Goal: Information Seeking & Learning: Learn about a topic

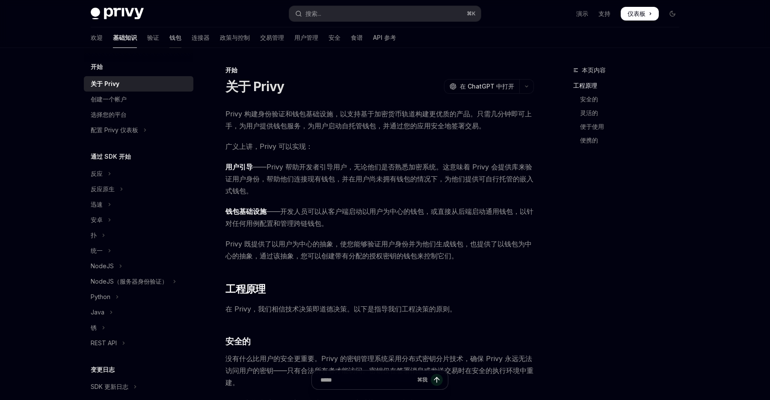
click at [169, 39] on font "钱包" at bounding box center [175, 37] width 12 height 7
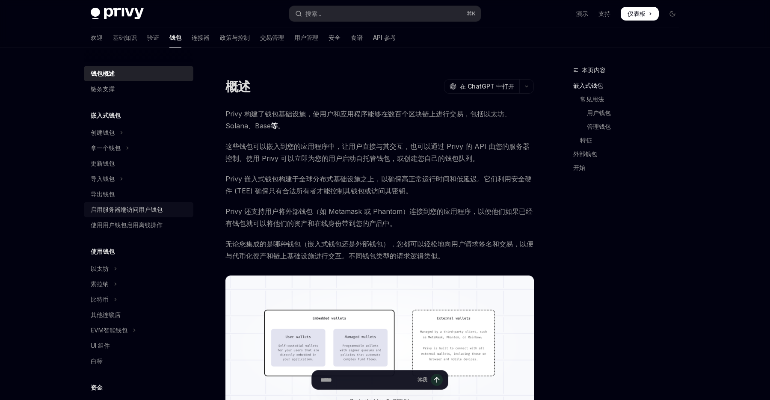
click at [154, 212] on font "启用服务器端访问用户钱包" at bounding box center [127, 209] width 72 height 7
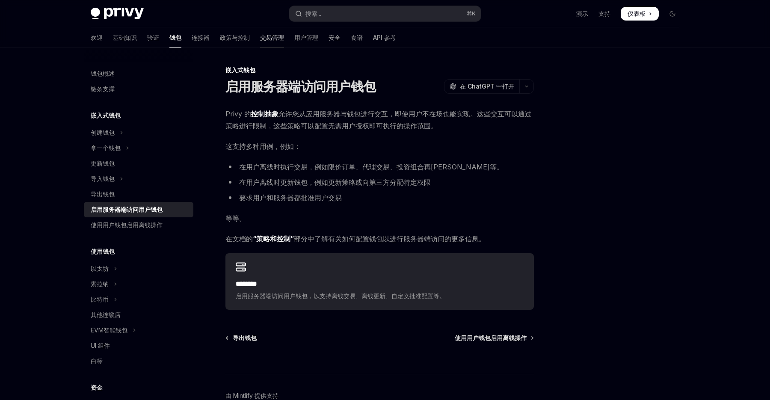
click at [260, 37] on font "交易管理" at bounding box center [272, 37] width 24 height 7
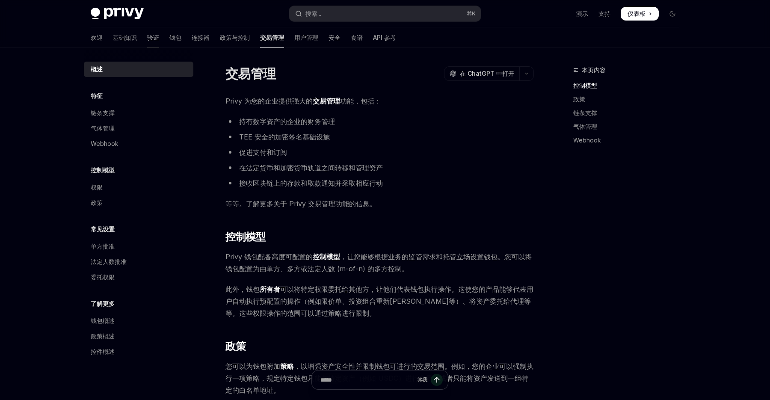
click at [147, 35] on font "验证" at bounding box center [153, 37] width 12 height 7
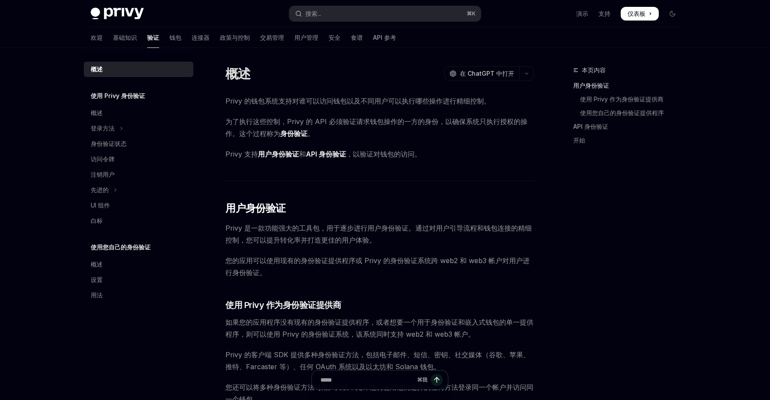
click at [145, 35] on div "欢迎 基础知识 验证 钱包 连接器 政策与控制 交易管理 用户管理 安全 食谱 API 参考" at bounding box center [244, 37] width 306 height 21
click at [169, 36] on font "钱包" at bounding box center [175, 37] width 12 height 7
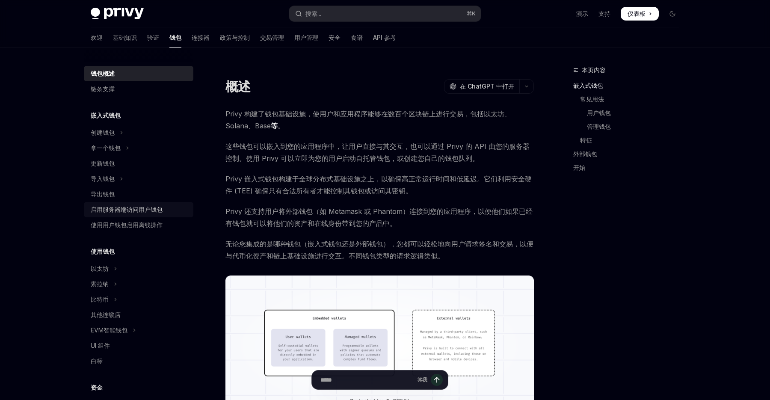
click at [148, 214] on div "启用服务器端访问用户钱包" at bounding box center [127, 210] width 72 height 10
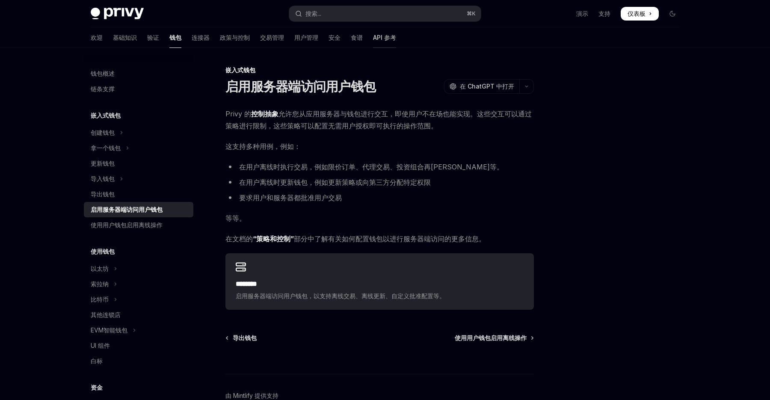
click at [373, 38] on font "API 参考" at bounding box center [384, 37] width 23 height 7
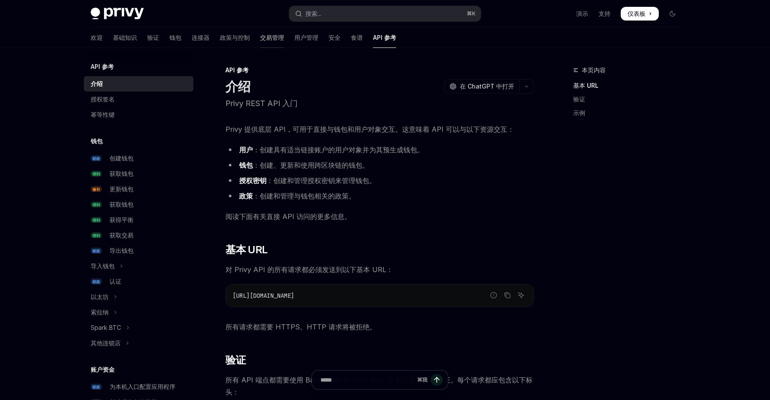
click at [260, 40] on font "交易管理" at bounding box center [272, 37] width 24 height 7
type textarea "*"
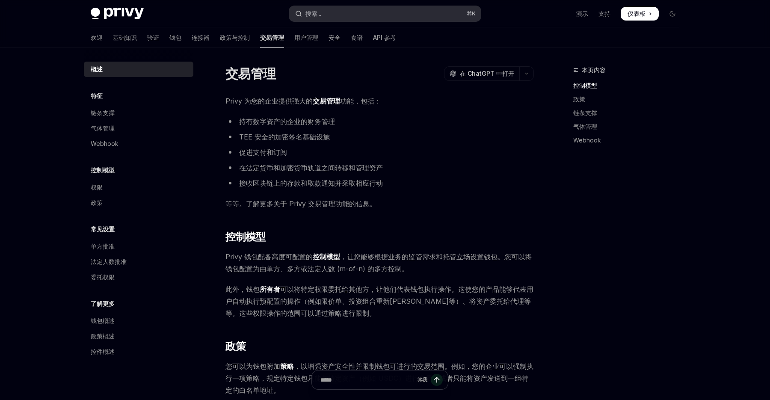
click at [330, 14] on button "搜索... ⌘ K" at bounding box center [385, 13] width 192 height 15
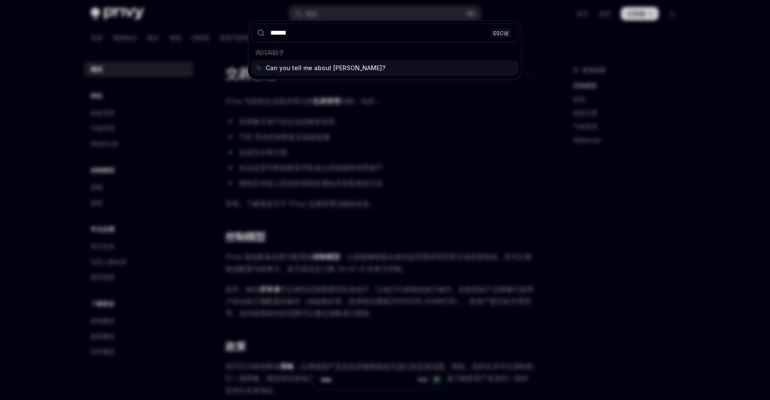
type input "*******"
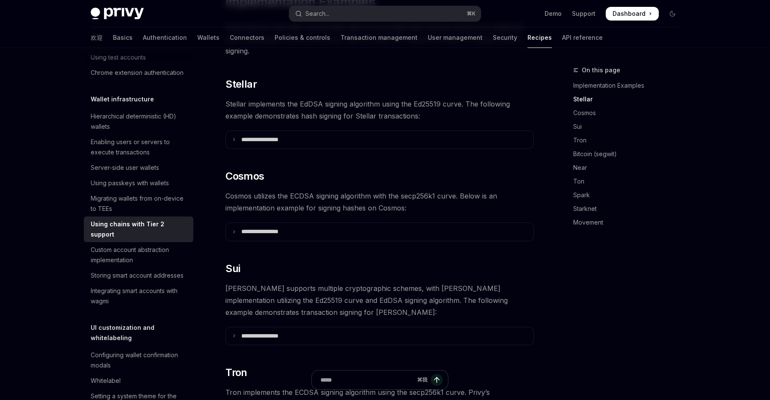
scroll to position [174, 0]
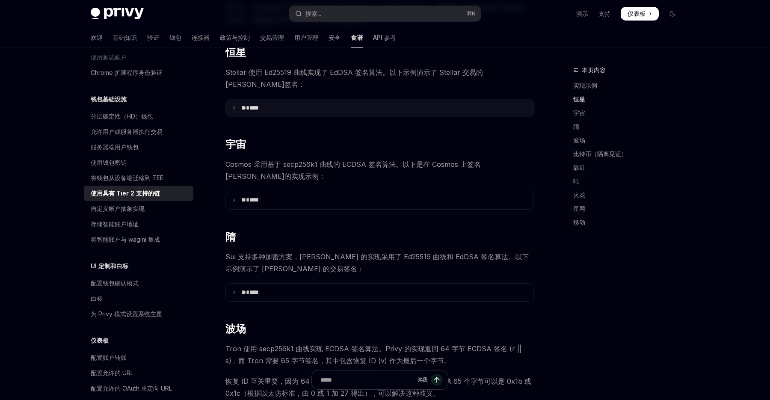
click at [267, 99] on summary "** ****" at bounding box center [380, 108] width 308 height 18
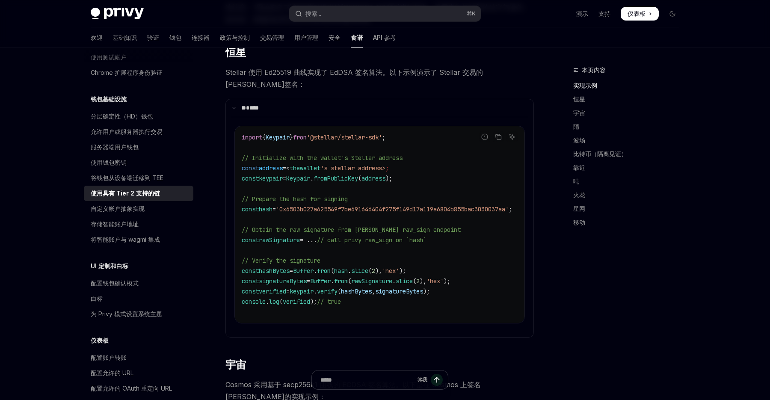
scroll to position [0, 0]
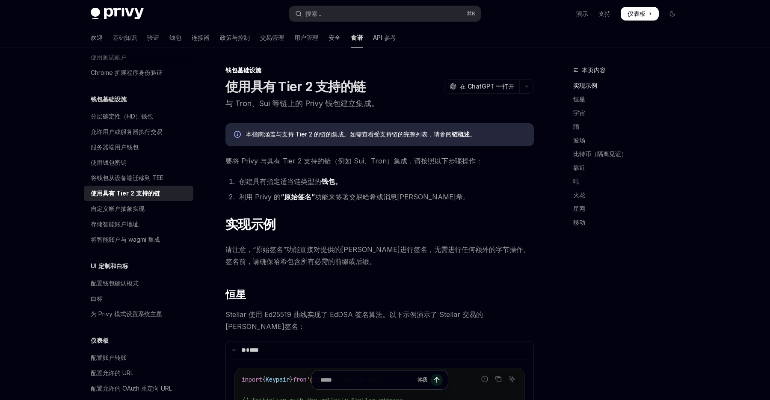
click at [293, 158] on font "要将 Privy 与具有 Tier 2 支持的链（例如 Sui、Tron）集成，请按照以下步骤操作：" at bounding box center [354, 161] width 257 height 9
click at [310, 101] on font "与 Tron、Sui 等链上的 Privy 钱包建立集成。" at bounding box center [303, 103] width 154 height 9
click at [303, 199] on font "“原始签名”" at bounding box center [298, 197] width 34 height 9
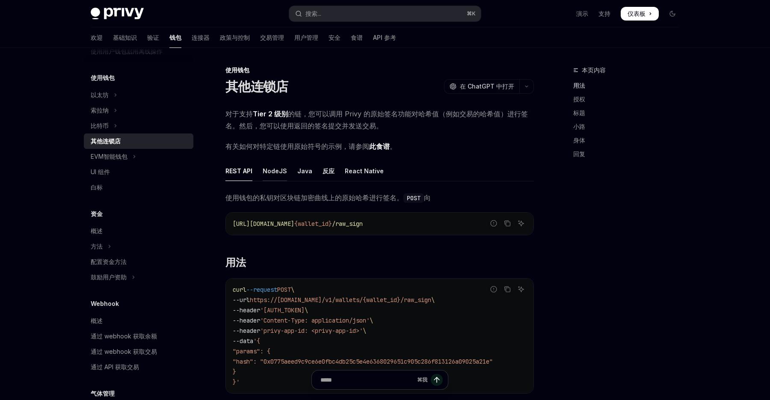
click at [279, 174] on font "NodeJS" at bounding box center [275, 170] width 24 height 7
type textarea "*"
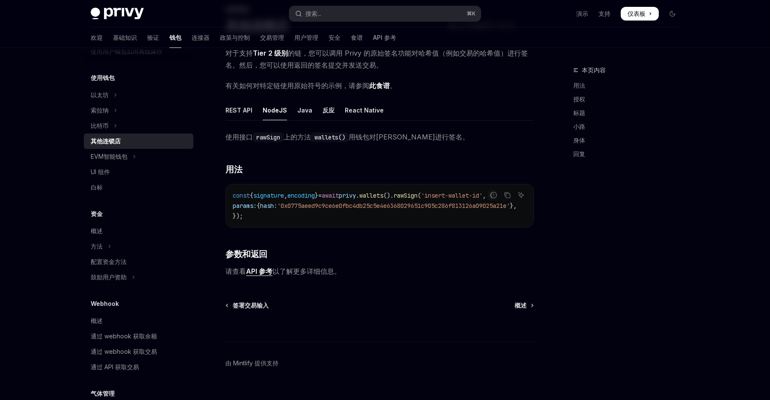
scroll to position [80, 0]
